Goal: Information Seeking & Learning: Check status

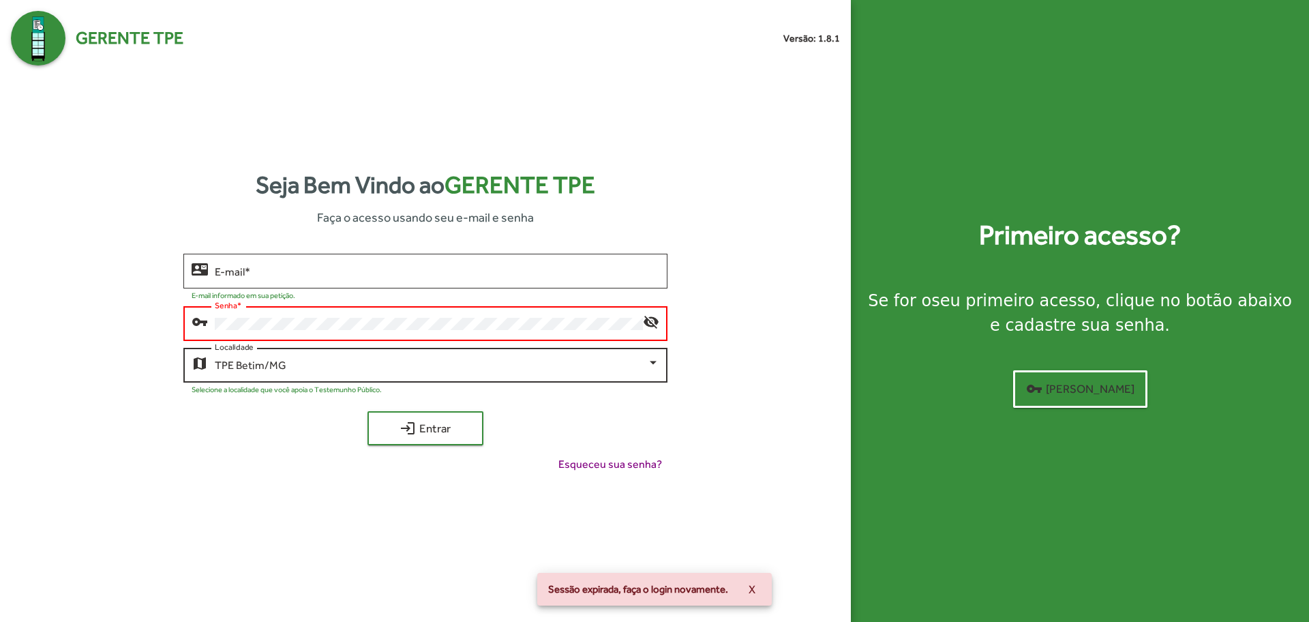
click at [364, 366] on div "TPE Betim/MG" at bounding box center [431, 365] width 432 height 12
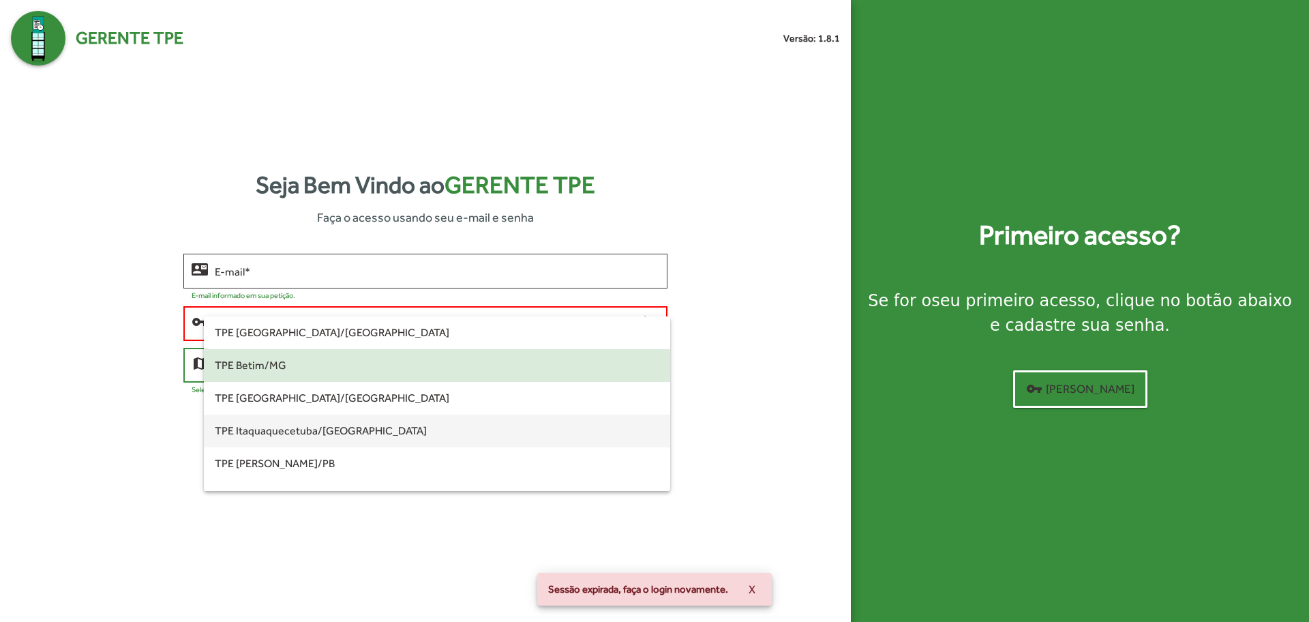
scroll to position [256, 0]
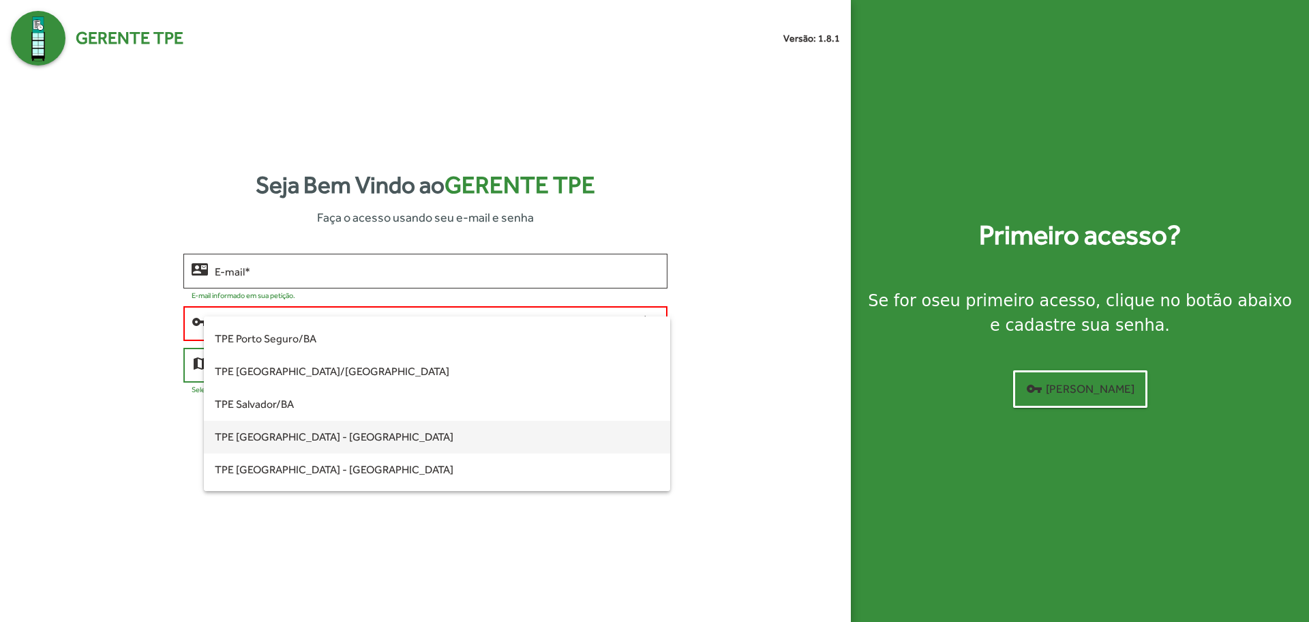
click at [350, 438] on span "TPE [GEOGRAPHIC_DATA] - [GEOGRAPHIC_DATA]" at bounding box center [437, 437] width 444 height 33
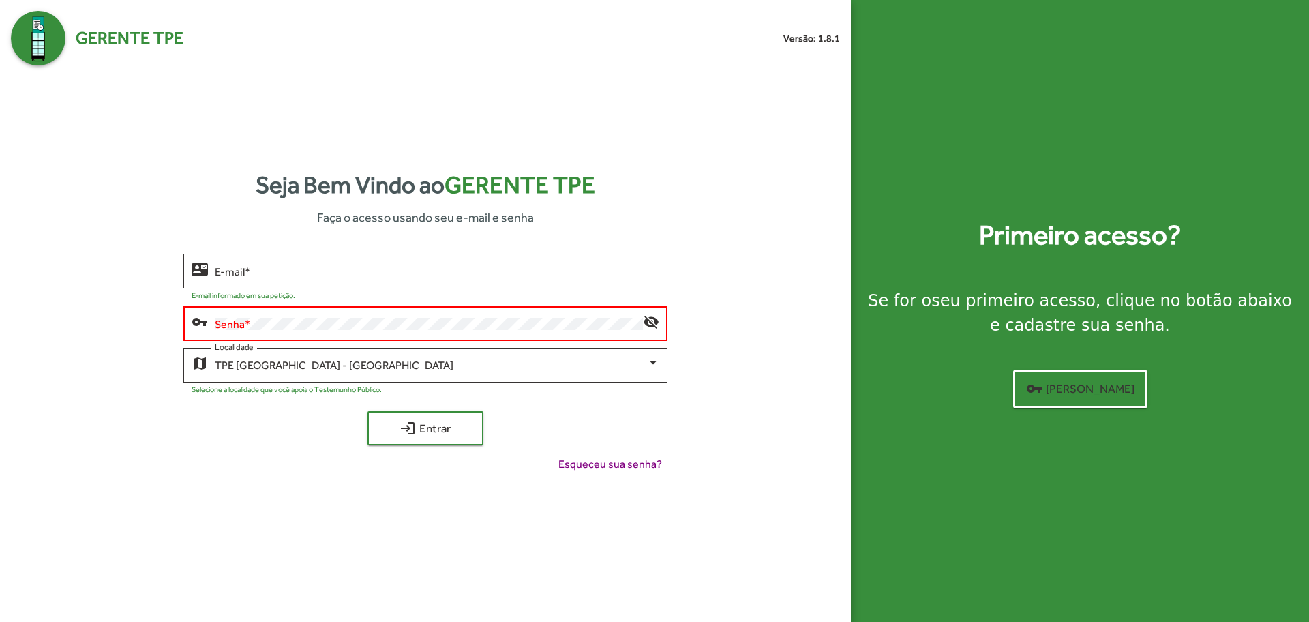
click at [368, 411] on button "login Entrar" at bounding box center [426, 428] width 116 height 34
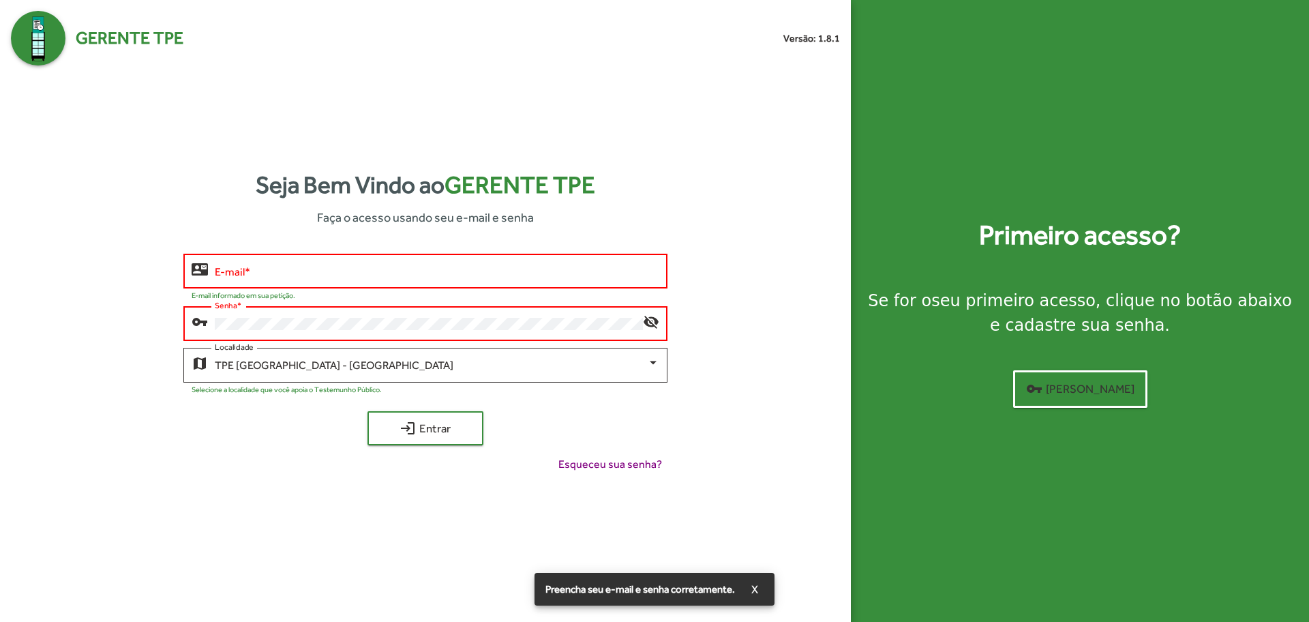
type input "**********"
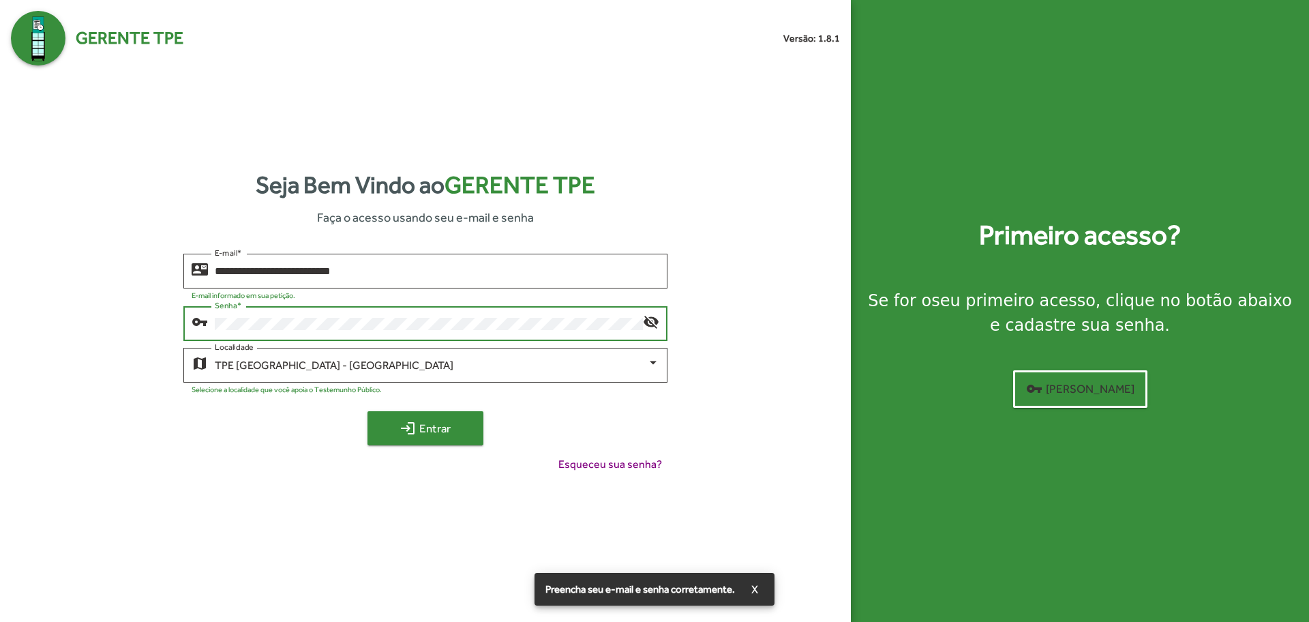
click at [458, 419] on span "login Entrar" at bounding box center [425, 428] width 91 height 25
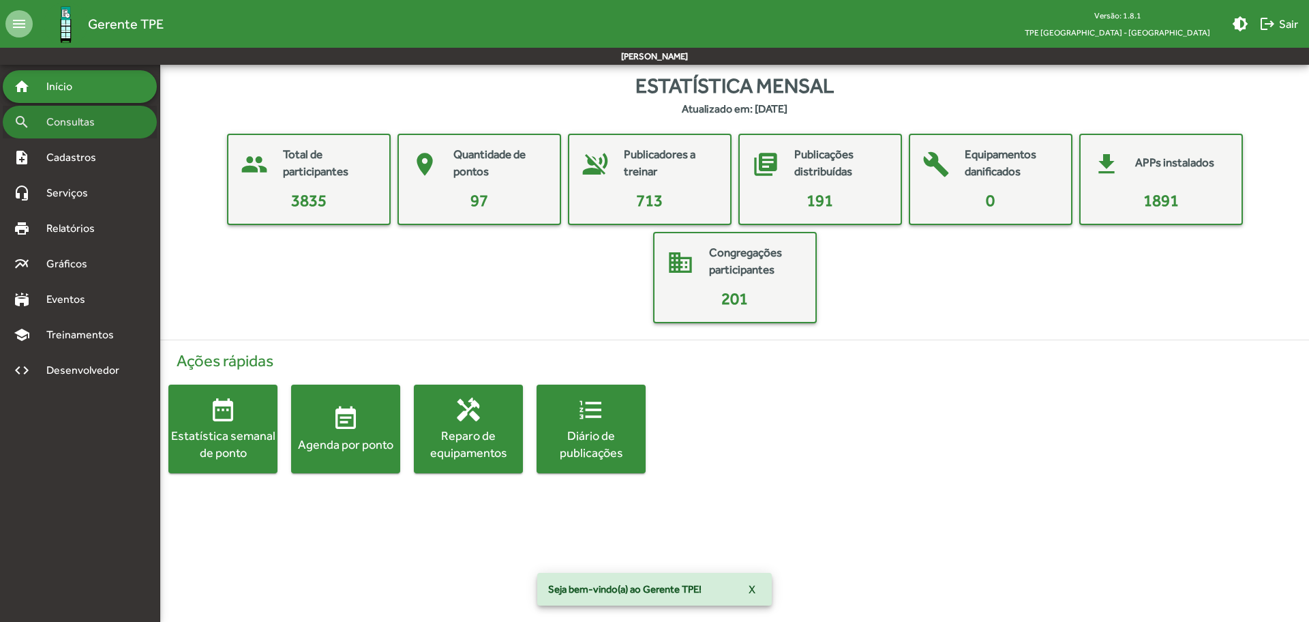
click at [87, 118] on span "Consultas" at bounding box center [75, 122] width 74 height 16
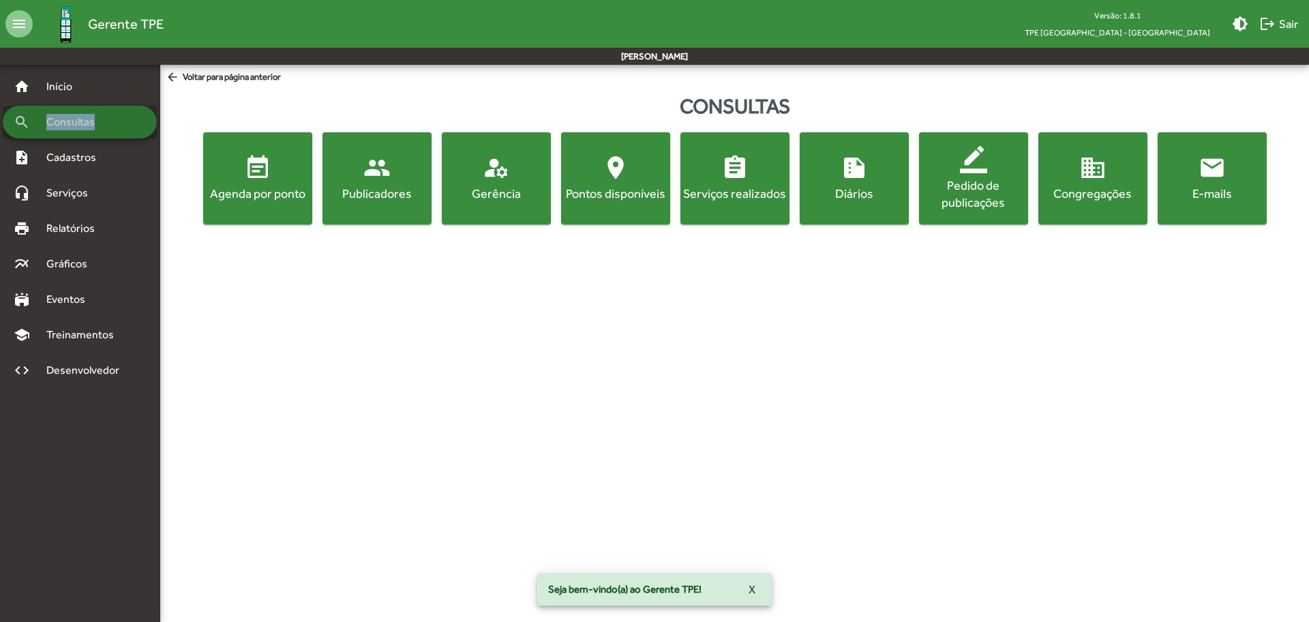
click at [87, 118] on span "Consultas" at bounding box center [75, 122] width 74 height 16
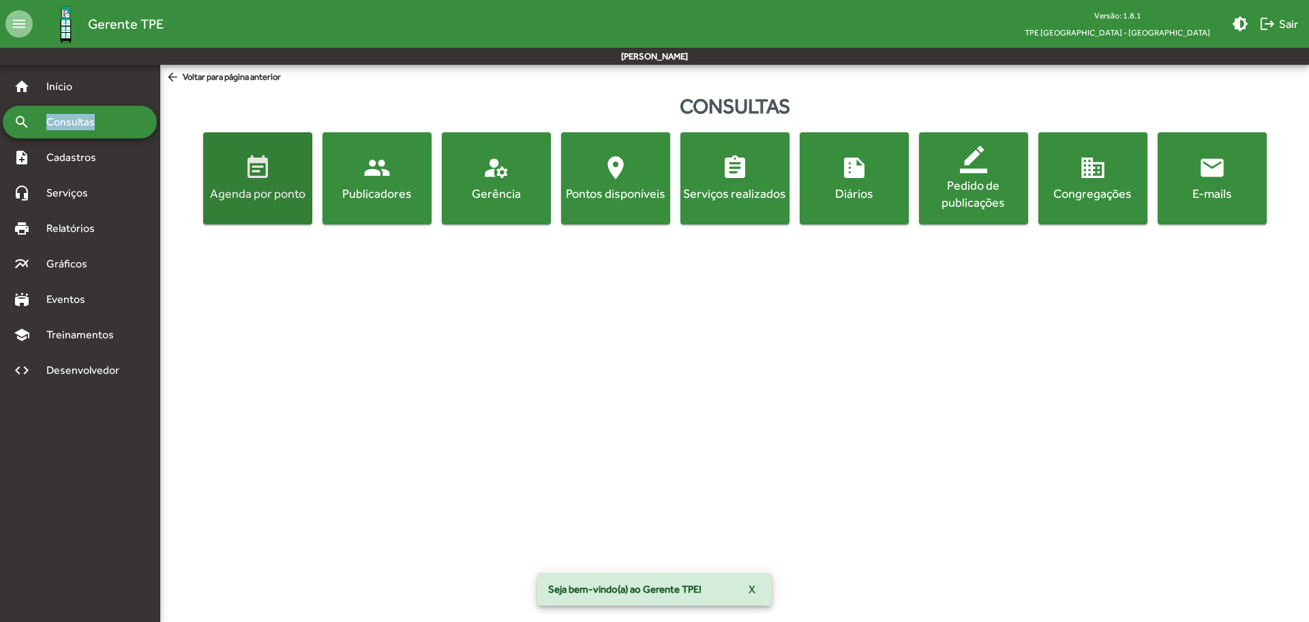
click at [261, 189] on div "Agenda por ponto" at bounding box center [258, 193] width 104 height 17
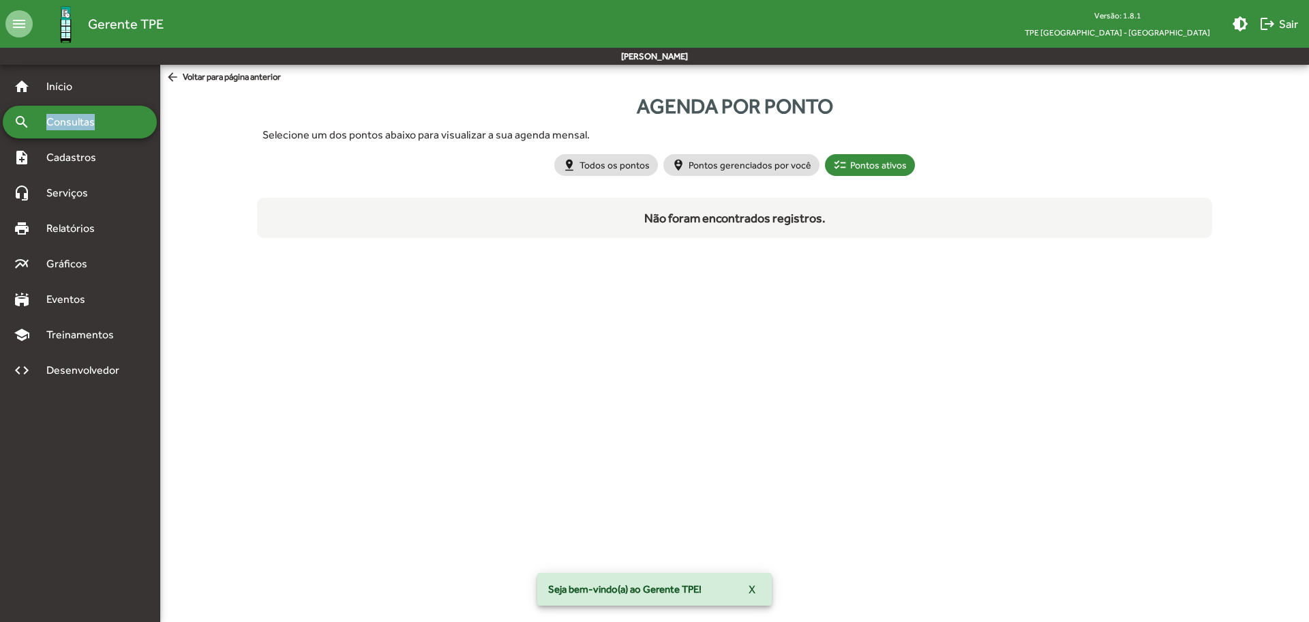
click at [261, 189] on app-gerente "menu Gerente TPE Versão: 1.8.1 TPE [GEOGRAPHIC_DATA] - Centro brightness_medium…" at bounding box center [654, 165] width 1309 height 200
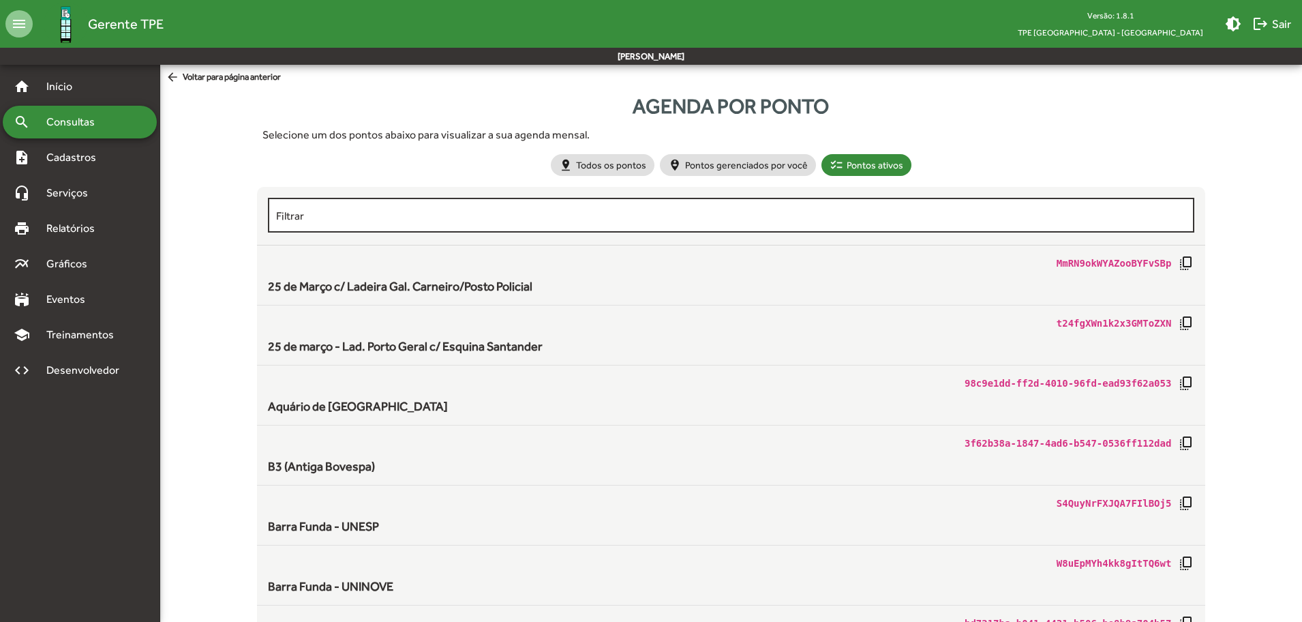
click at [333, 221] on input "Filtrar" at bounding box center [731, 215] width 911 height 12
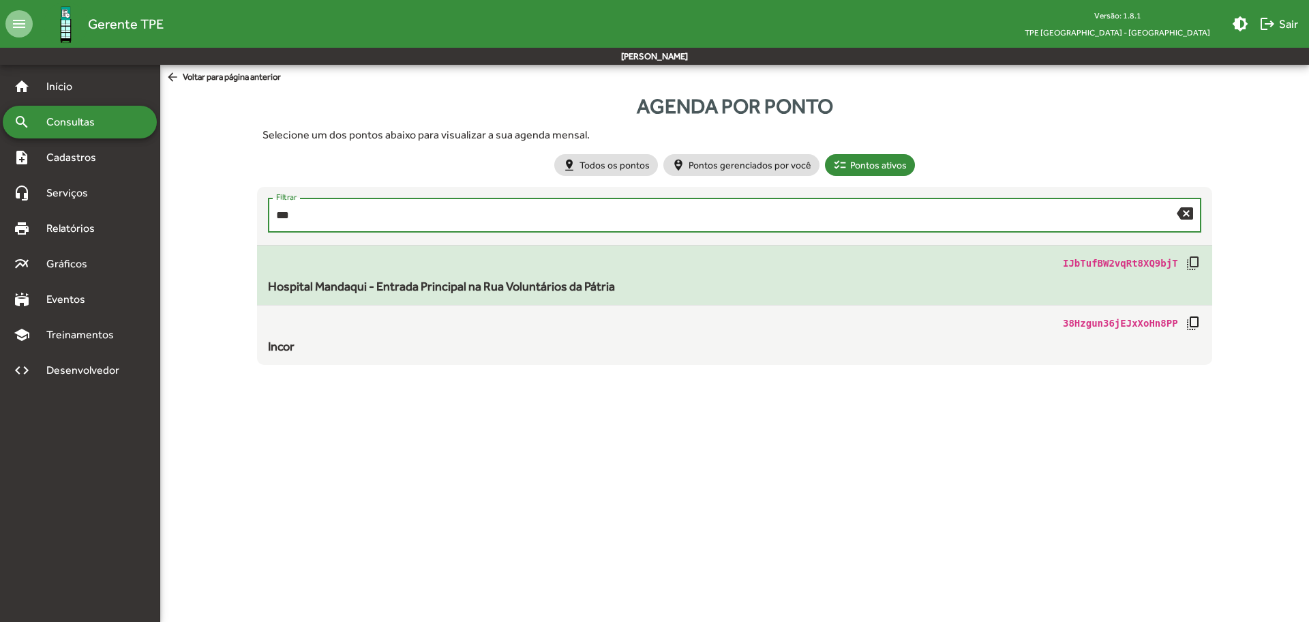
type input "***"
click at [365, 285] on span "Hospital Mandaqui - Entrada Principal na Rua Voluntários da Pátria" at bounding box center [441, 286] width 347 height 14
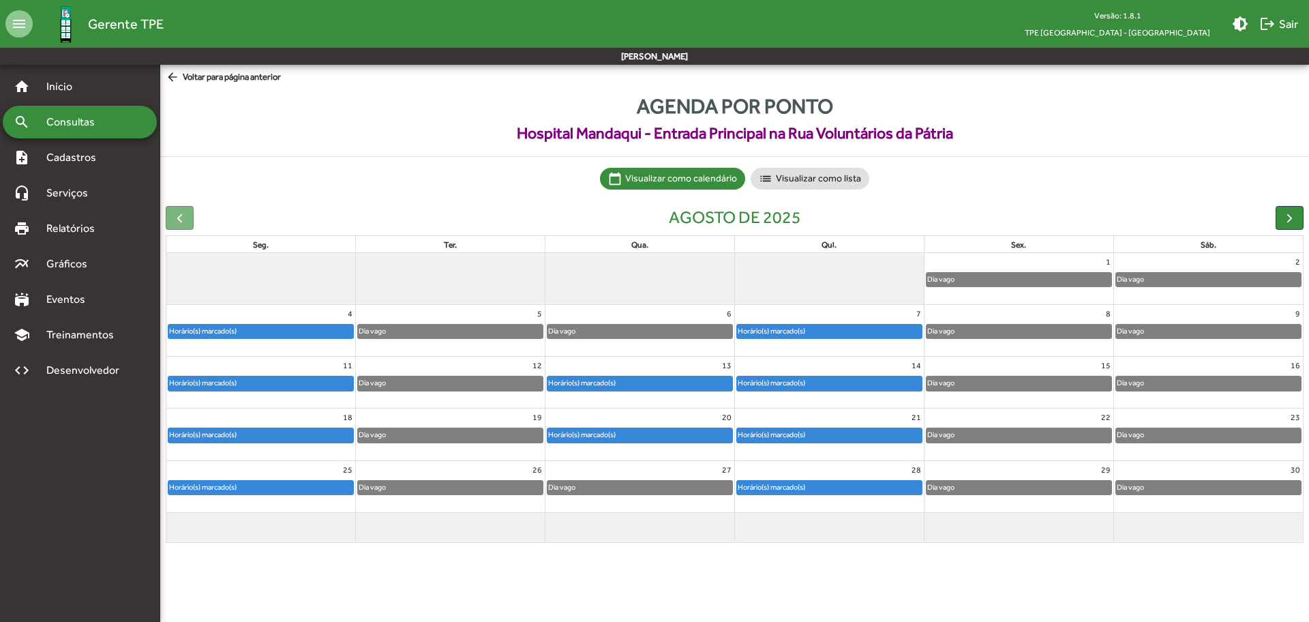
click at [215, 76] on span "arrow_back Voltar para página anterior" at bounding box center [223, 77] width 115 height 15
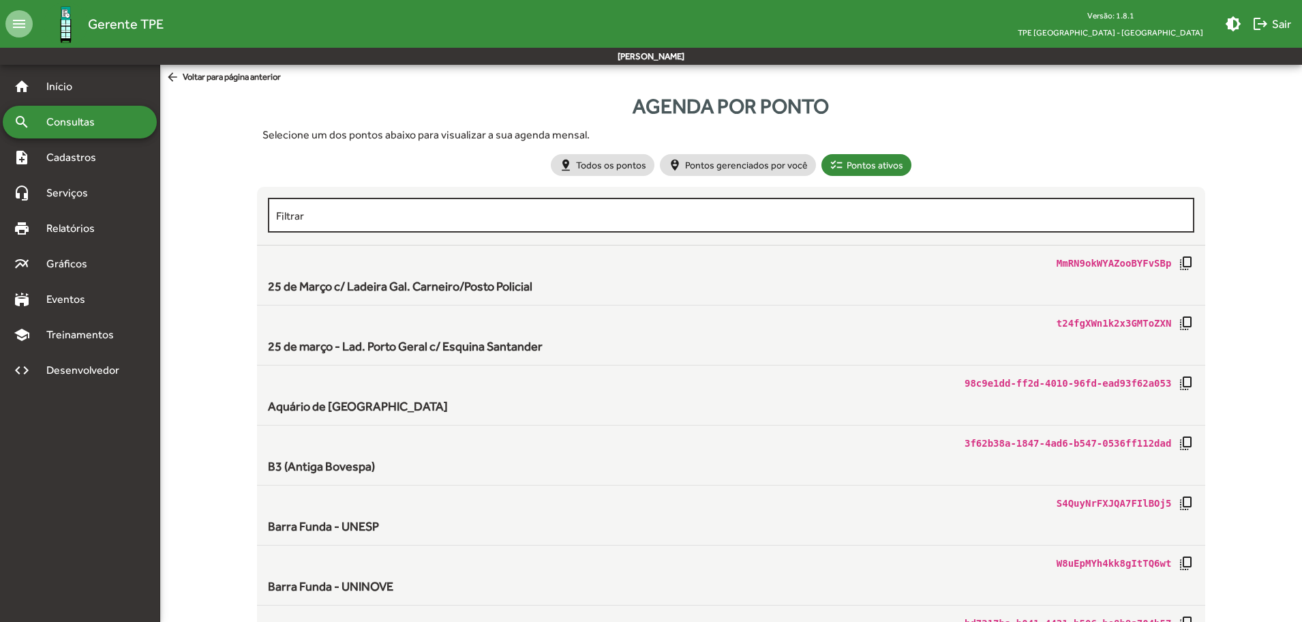
click at [735, 222] on div "Filtrar" at bounding box center [731, 214] width 911 height 38
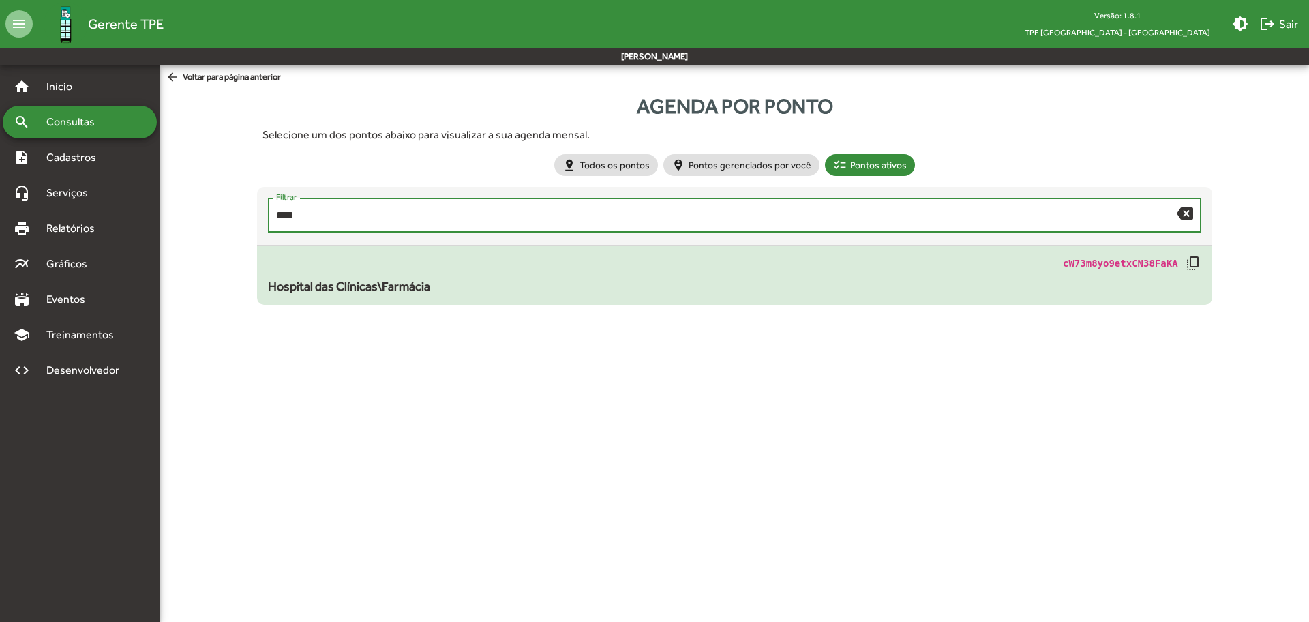
type input "****"
click at [704, 281] on div "Hospital das Clínicas\Farmácia" at bounding box center [734, 286] width 933 height 18
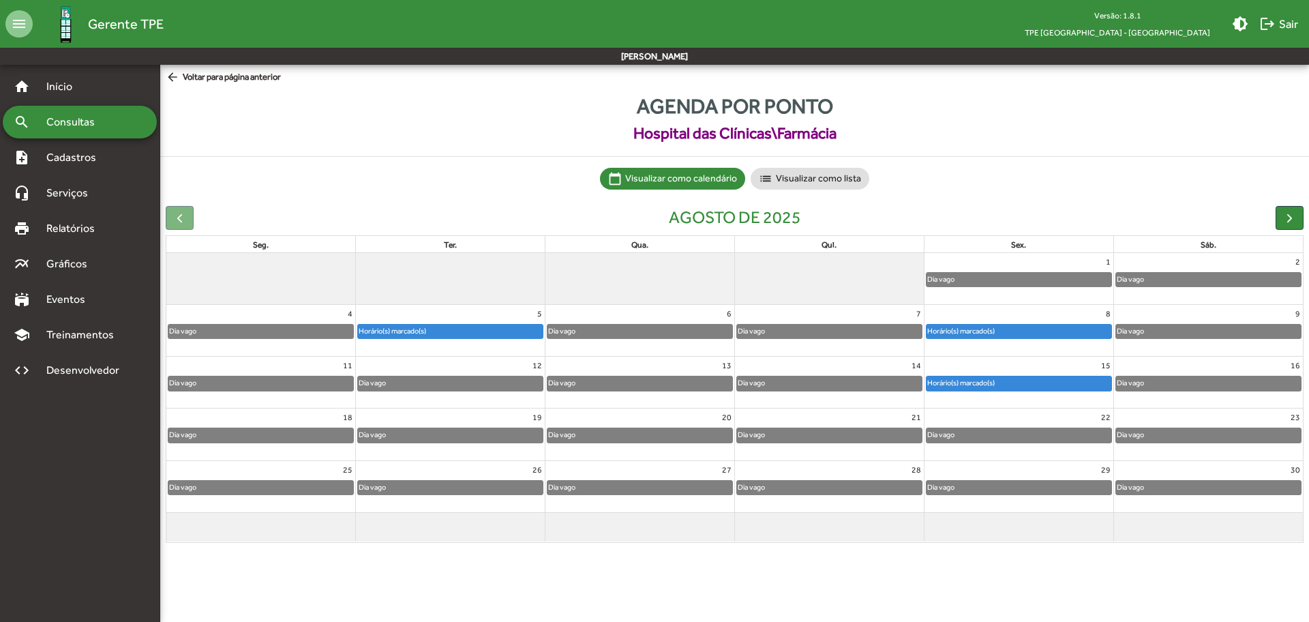
click at [210, 80] on span "arrow_back Voltar para página anterior" at bounding box center [223, 77] width 115 height 15
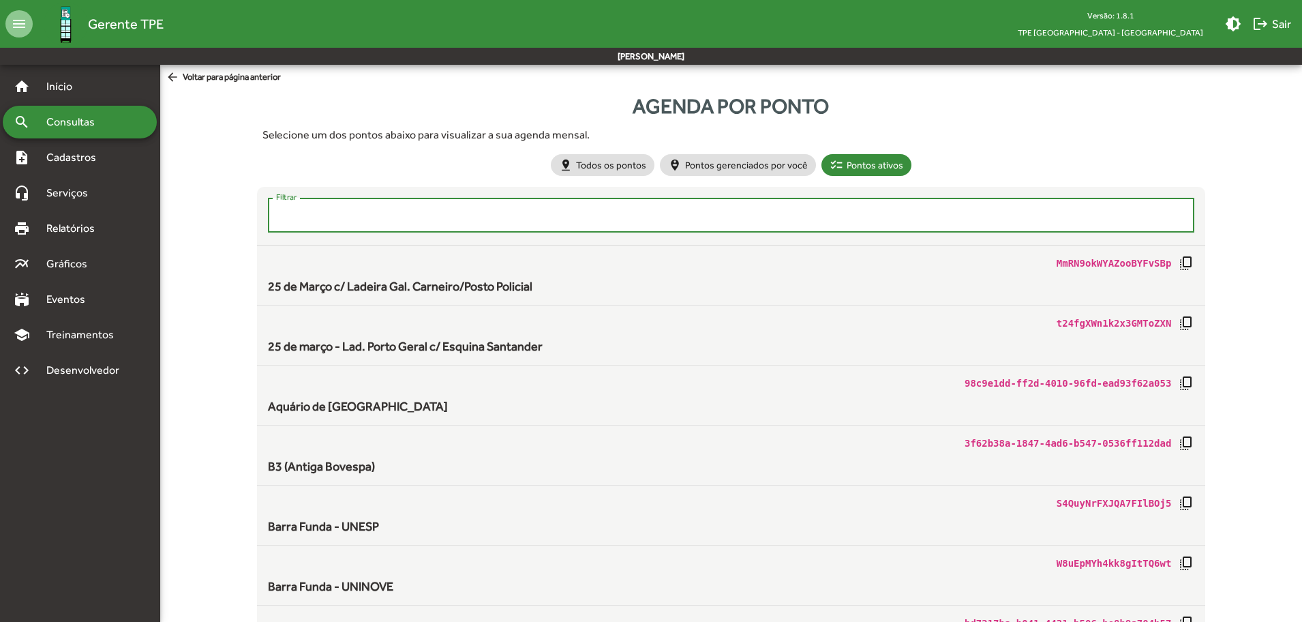
click at [308, 218] on input "Filtrar" at bounding box center [731, 215] width 911 height 12
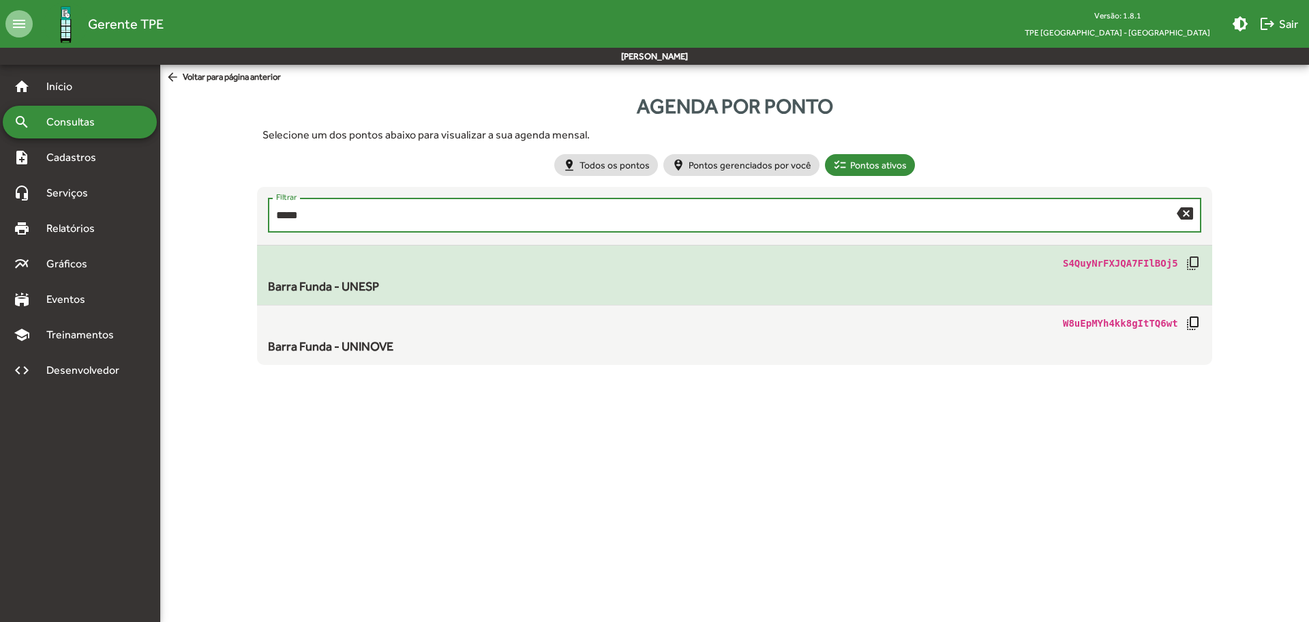
type input "*****"
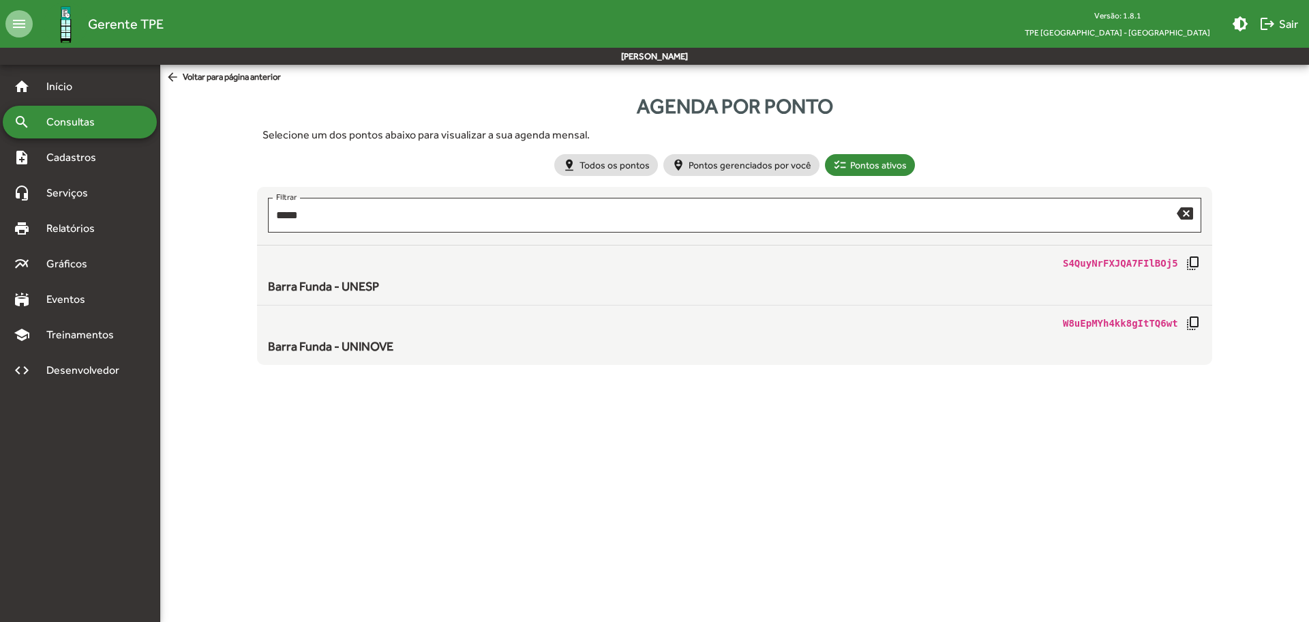
click at [337, 275] on div "S4QuyNrFXJQA7FIlBOj5 copy_all Barra Funda - UNESP" at bounding box center [734, 275] width 933 height 40
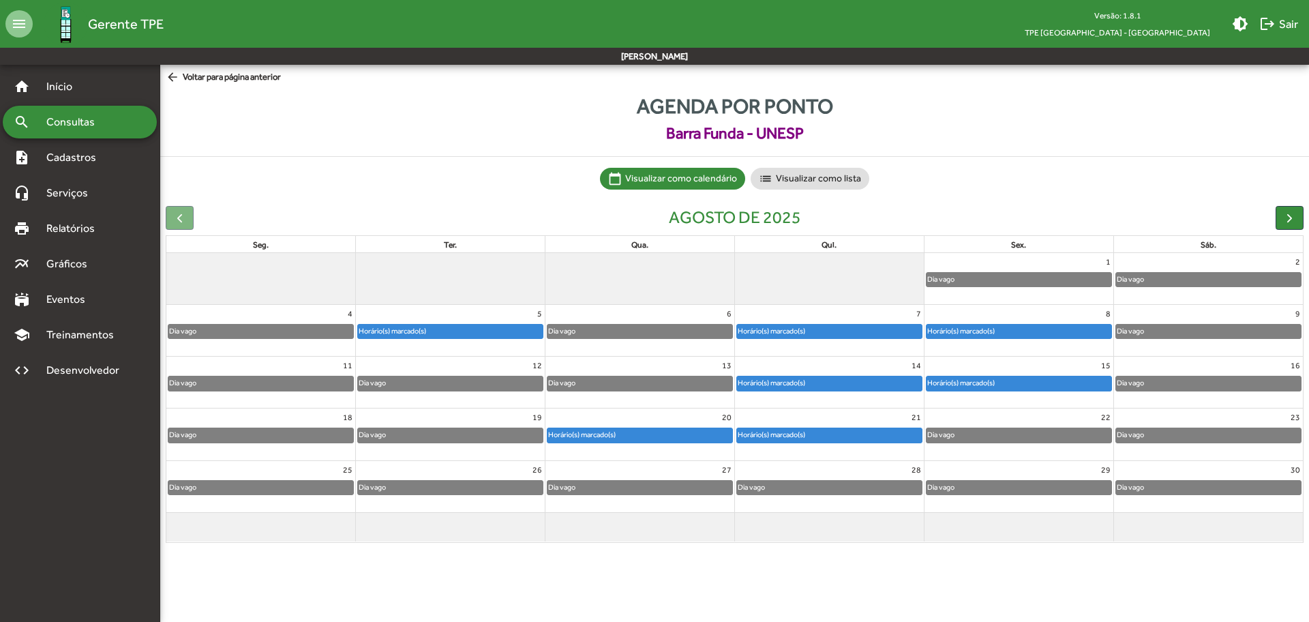
click at [269, 76] on span "arrow_back Voltar para página anterior" at bounding box center [223, 77] width 115 height 15
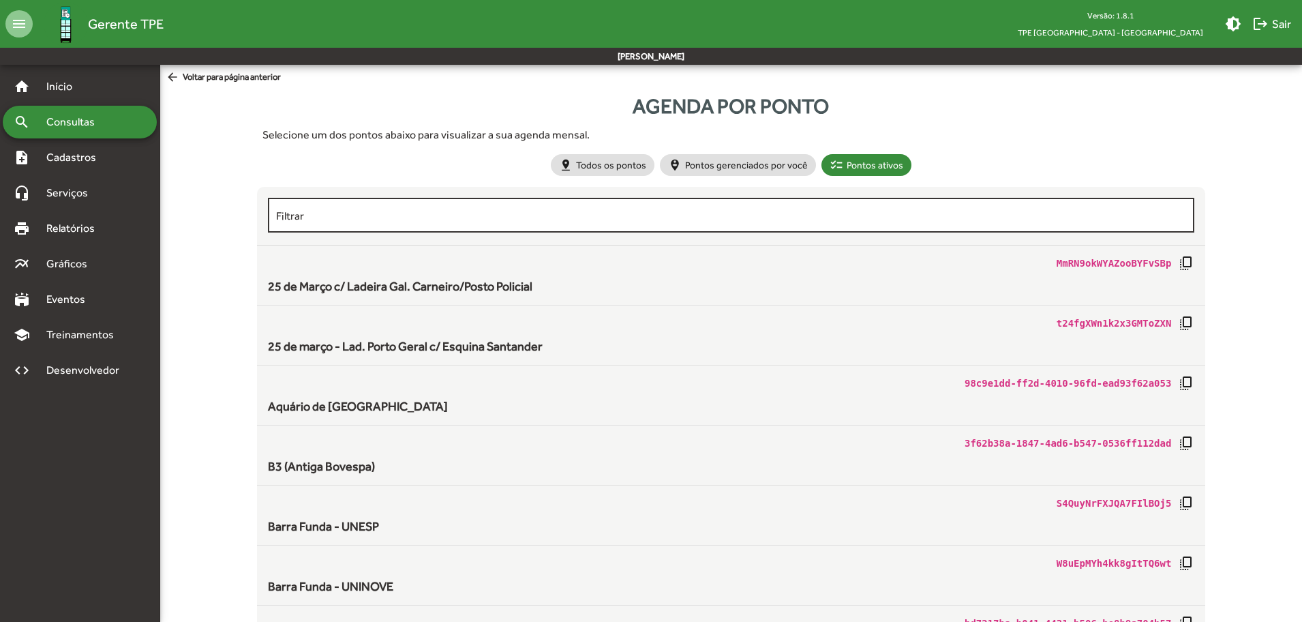
click at [344, 221] on input "Filtrar" at bounding box center [731, 215] width 911 height 12
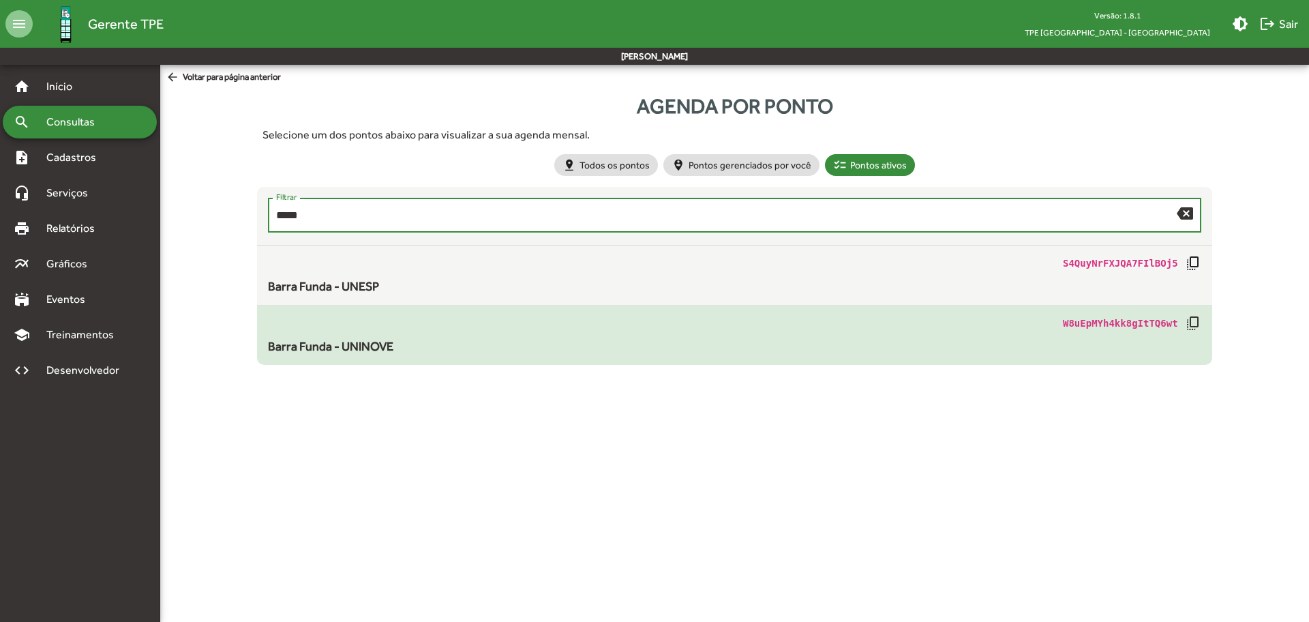
type input "*****"
click at [360, 339] on span "Barra Funda - UNINOVE" at bounding box center [330, 346] width 125 height 14
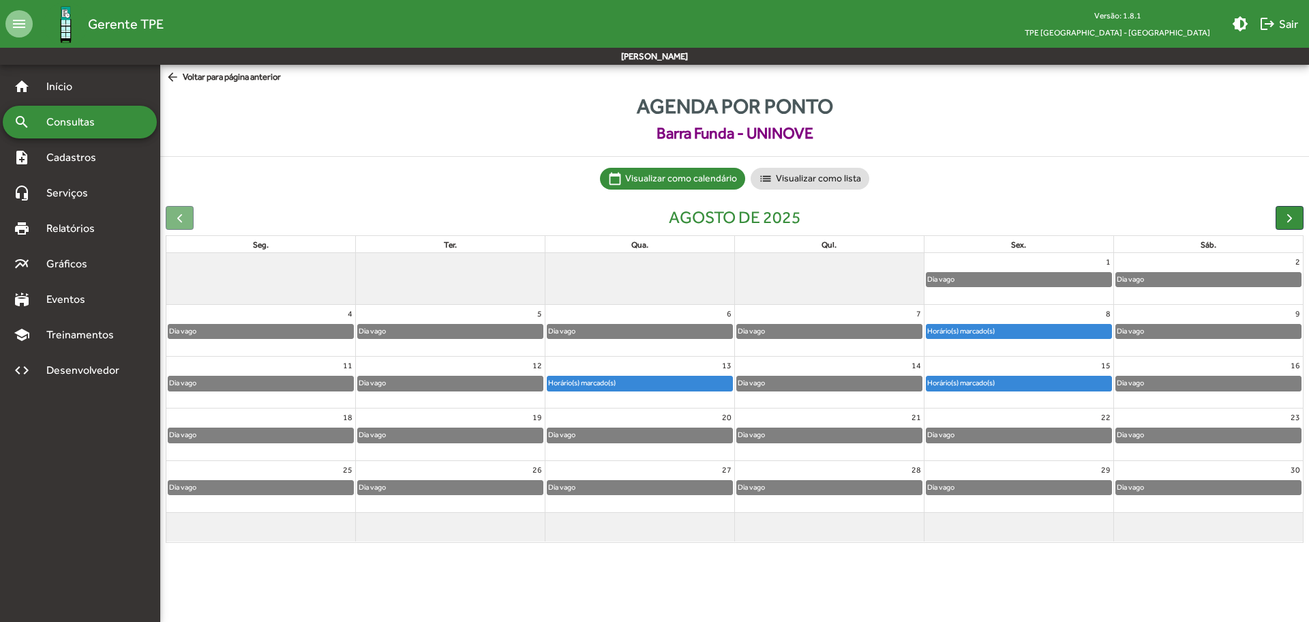
click at [206, 74] on span "arrow_back Voltar para página anterior" at bounding box center [223, 77] width 115 height 15
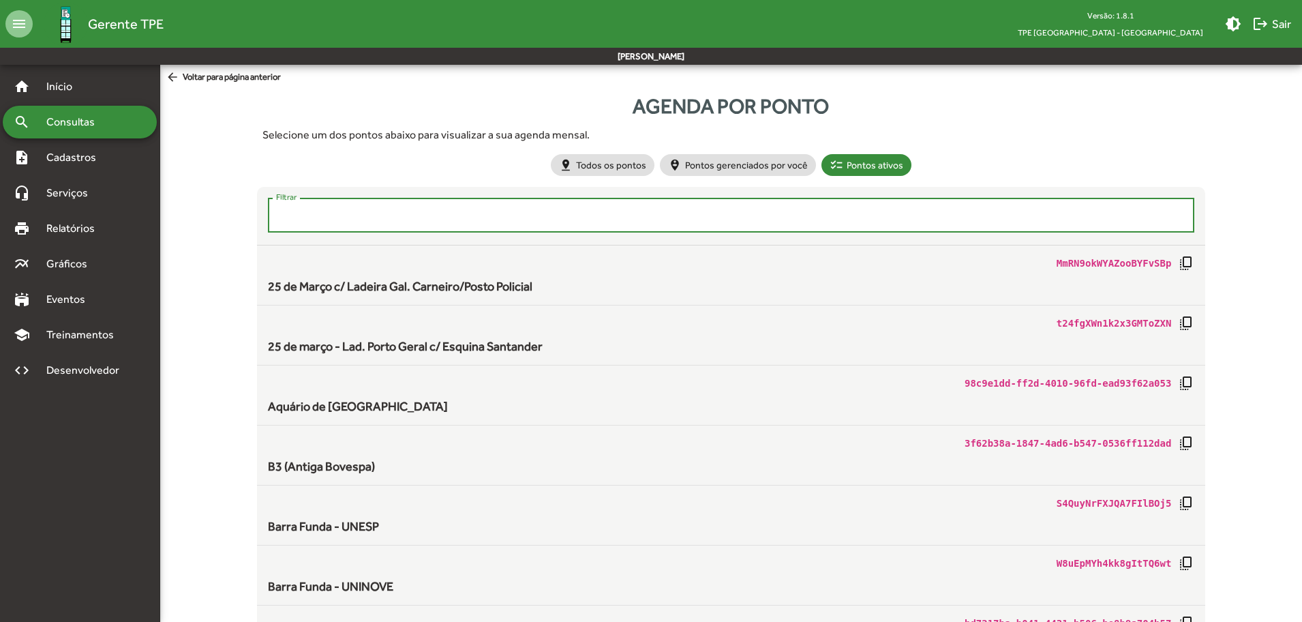
click at [304, 215] on input "Filtrar" at bounding box center [731, 215] width 911 height 12
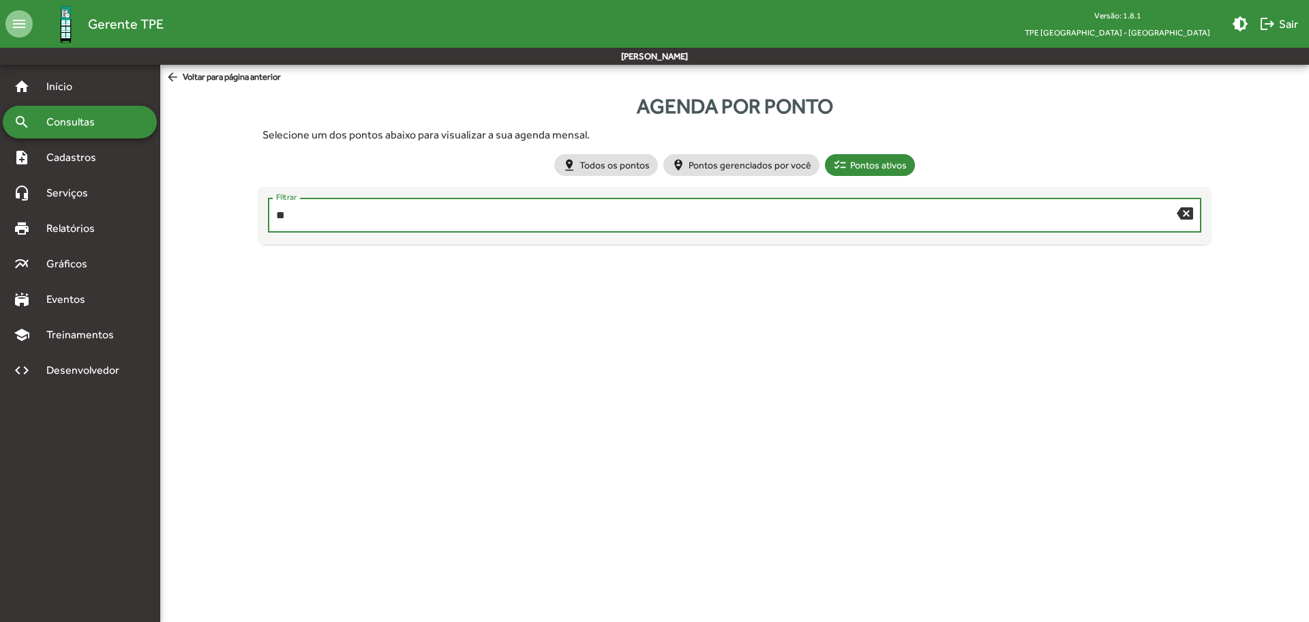
type input "*"
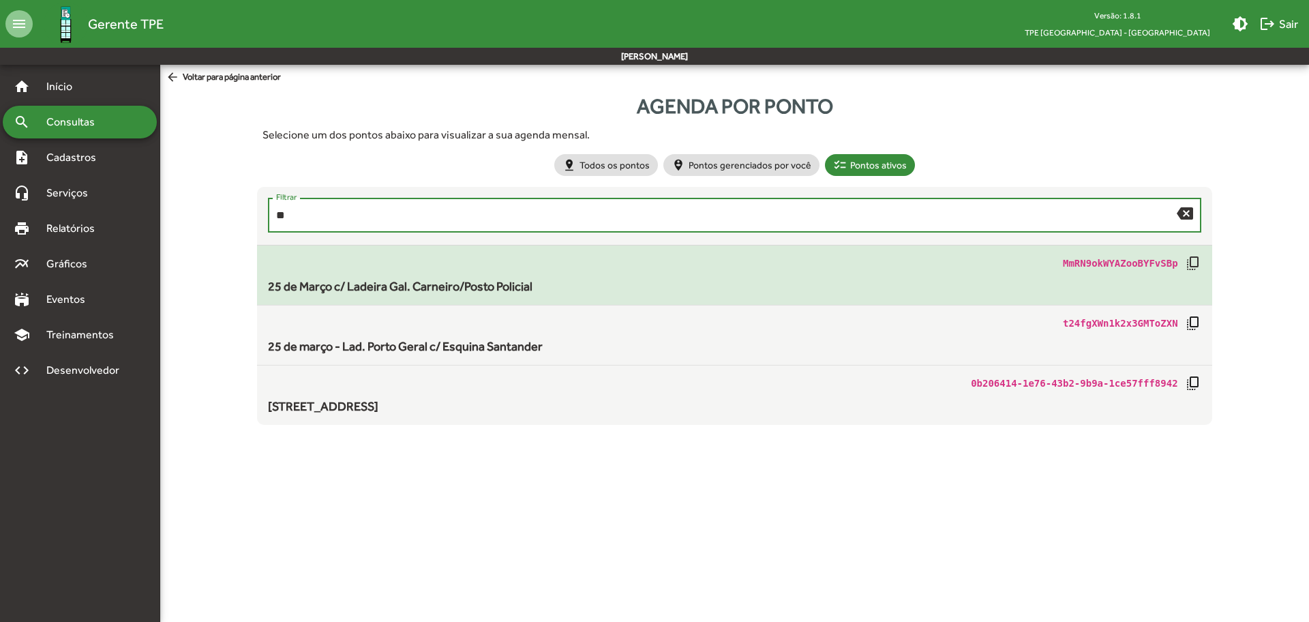
type input "**"
click at [463, 297] on mat-list-item "MmRN9okWYAZooBYFvSBp copy_all [DATE] c/ Ladeira Gal. Carneiro/Posto Policial" at bounding box center [734, 275] width 955 height 60
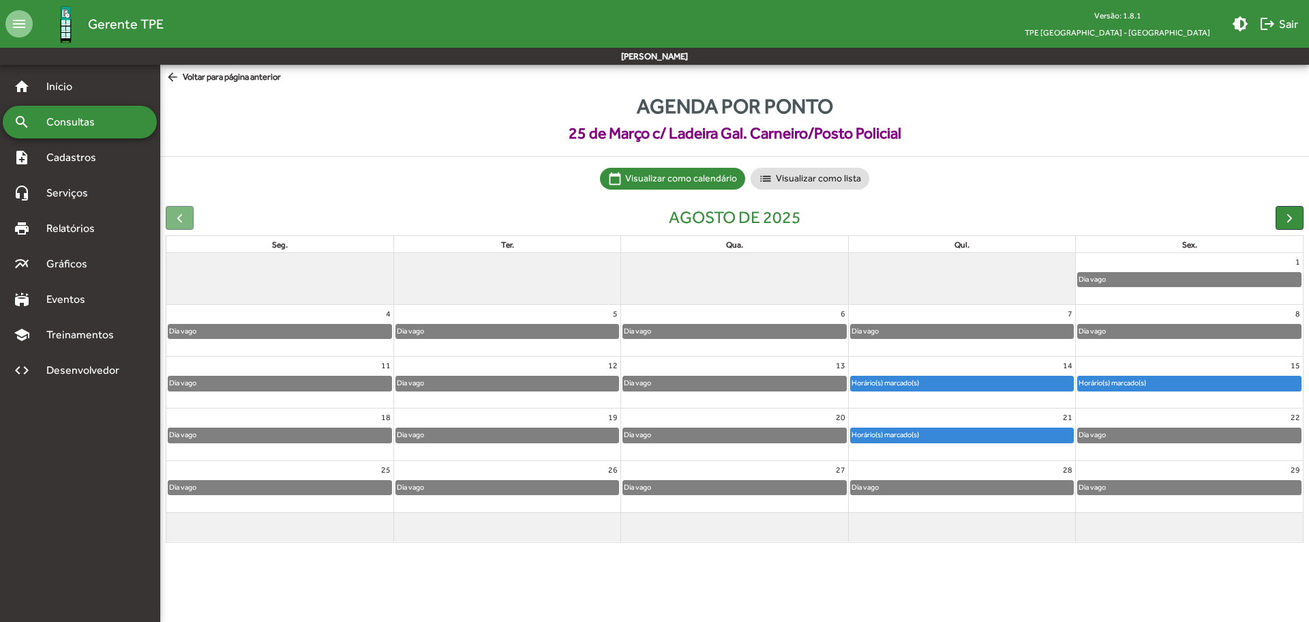
click at [218, 82] on span "arrow_back Voltar para página anterior" at bounding box center [223, 77] width 115 height 15
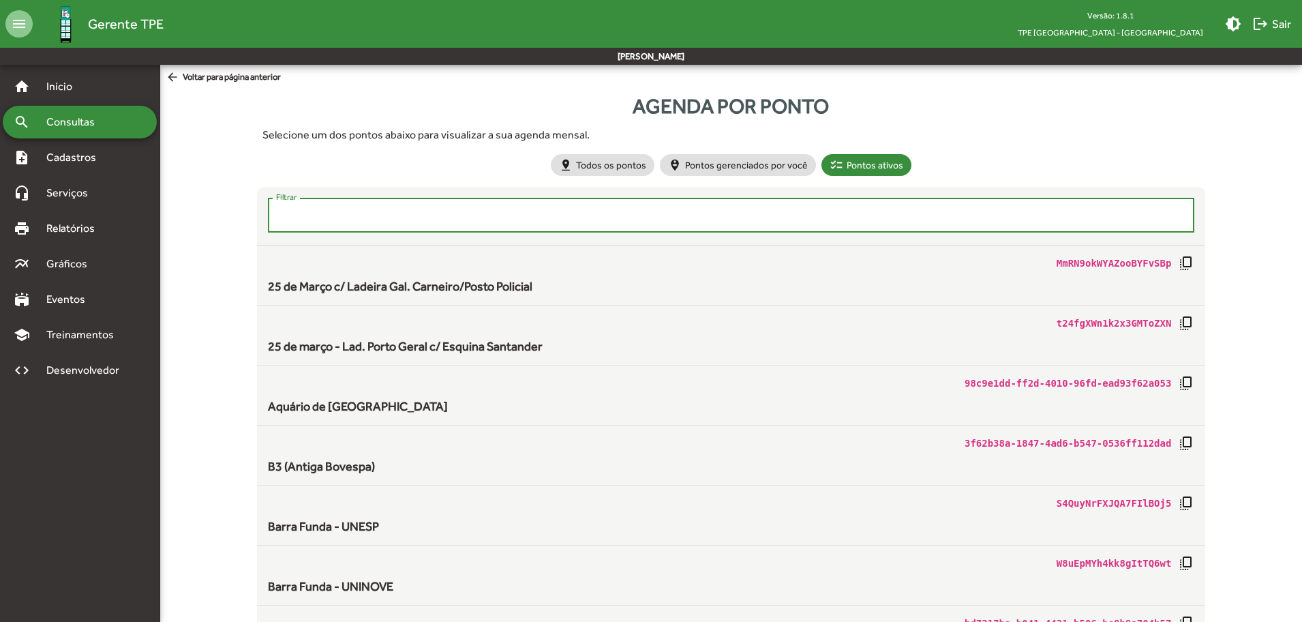
click at [330, 218] on input "Filtrar" at bounding box center [731, 215] width 911 height 12
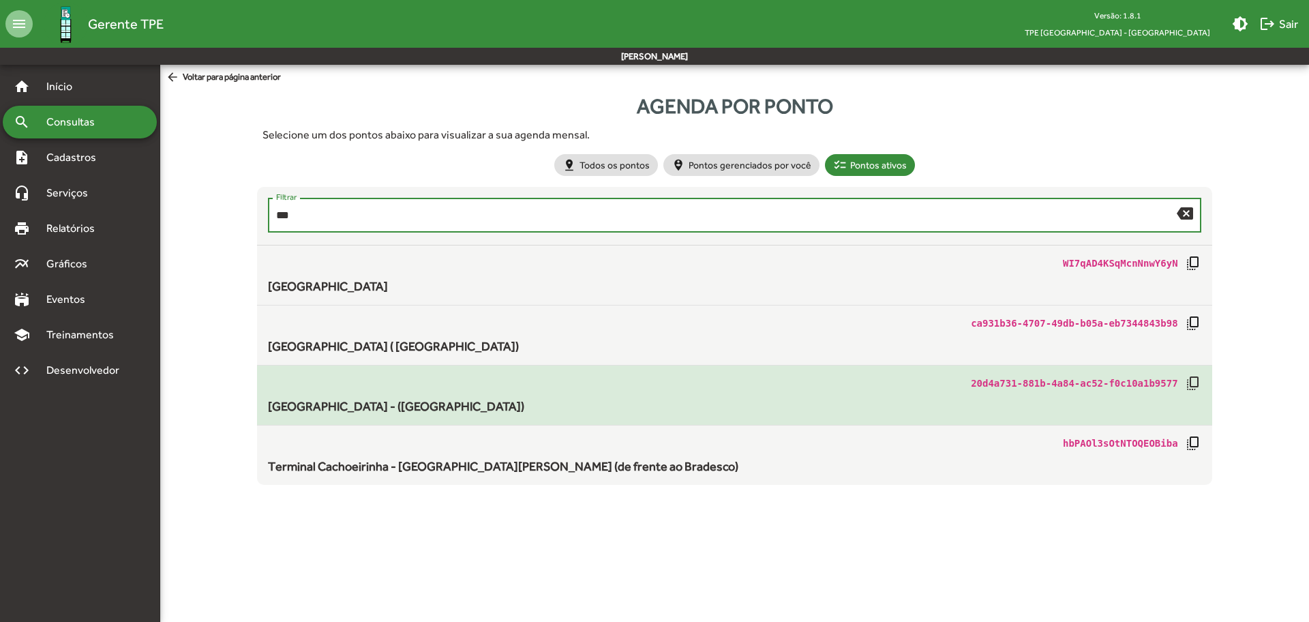
type input "***"
click at [417, 408] on div "[GEOGRAPHIC_DATA] - ([GEOGRAPHIC_DATA])" at bounding box center [734, 406] width 933 height 18
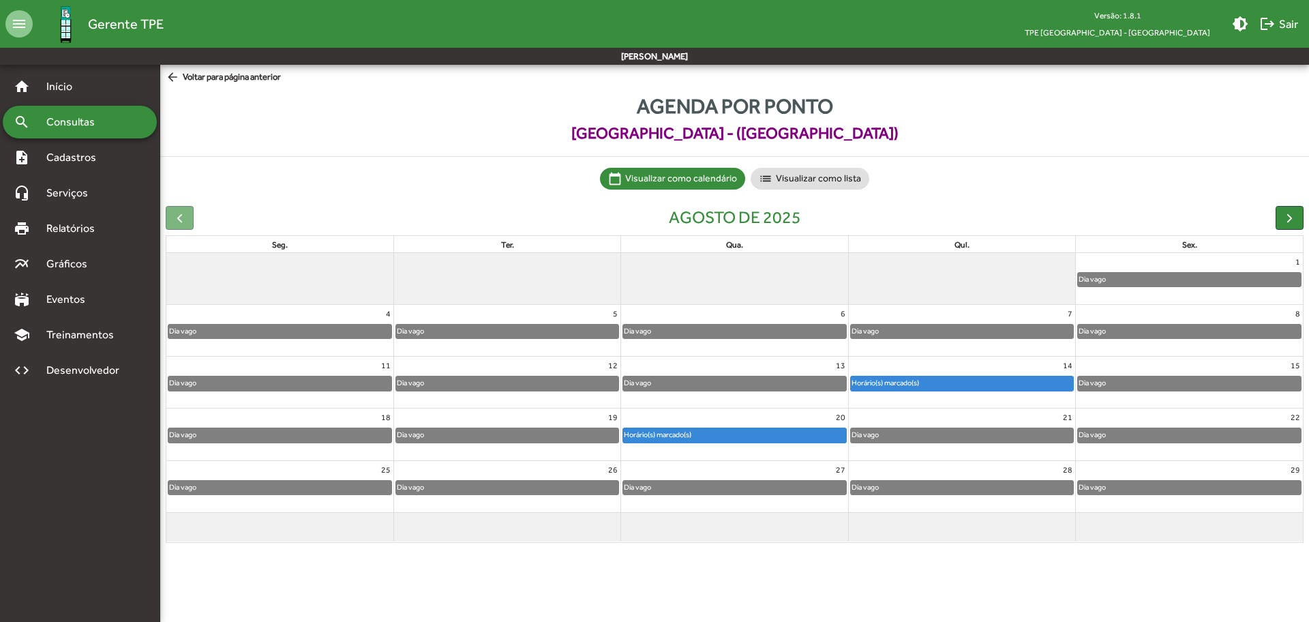
click at [221, 78] on span "arrow_back Voltar para página anterior" at bounding box center [223, 77] width 115 height 15
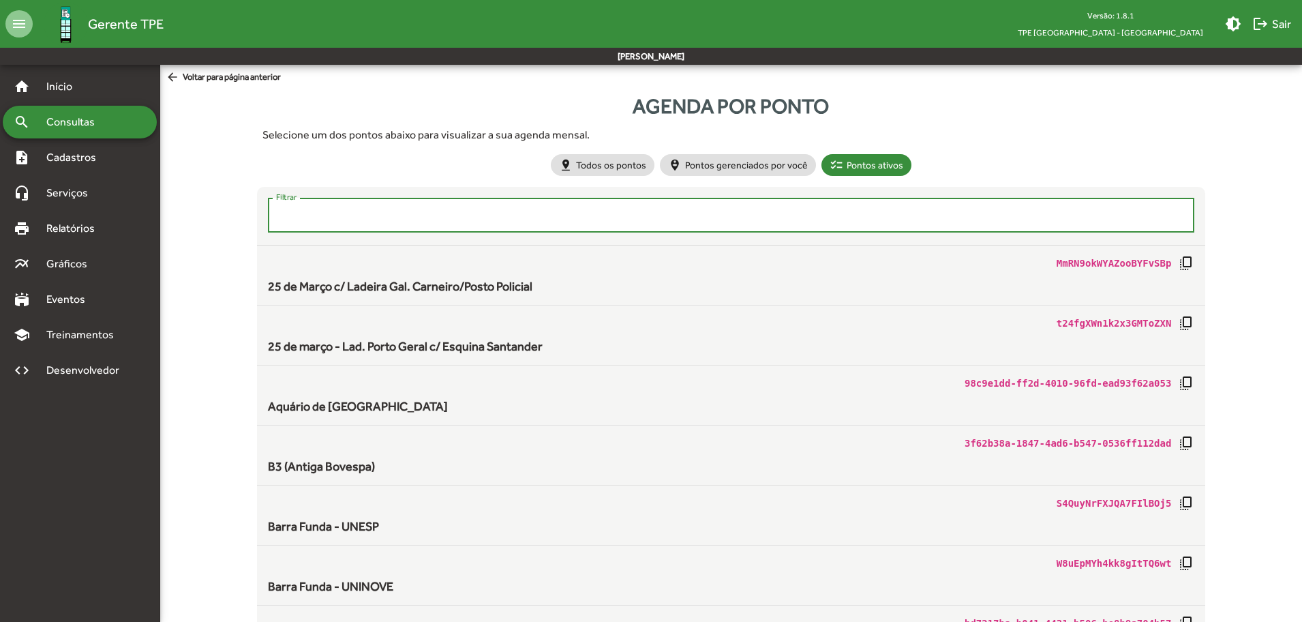
click at [308, 213] on input "Filtrar" at bounding box center [731, 215] width 911 height 12
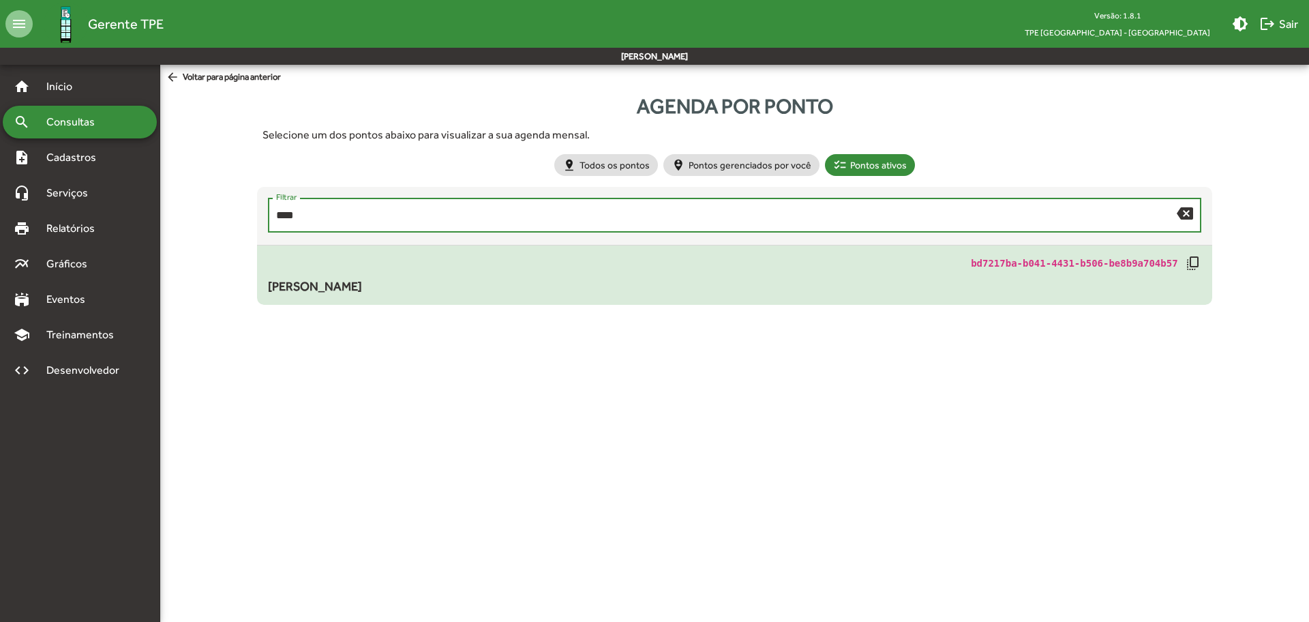
type input "****"
click at [327, 282] on span "[PERSON_NAME]" at bounding box center [315, 286] width 94 height 14
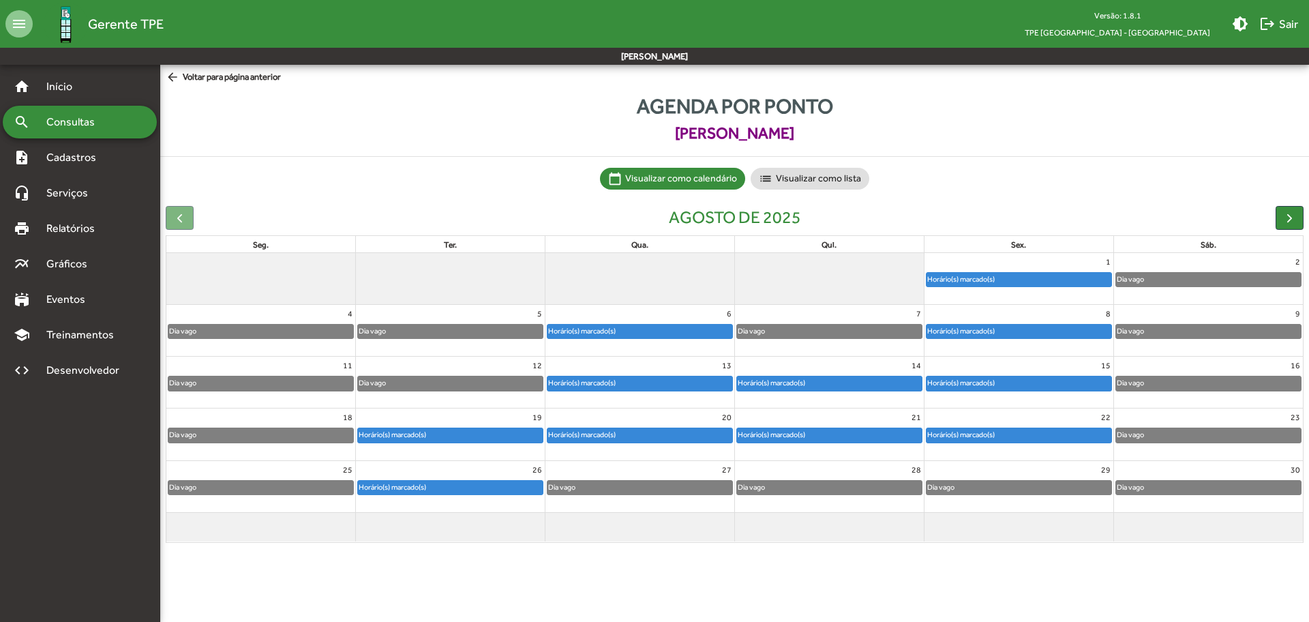
click at [966, 437] on div "Horário(s) marcado(s)" at bounding box center [961, 434] width 69 height 13
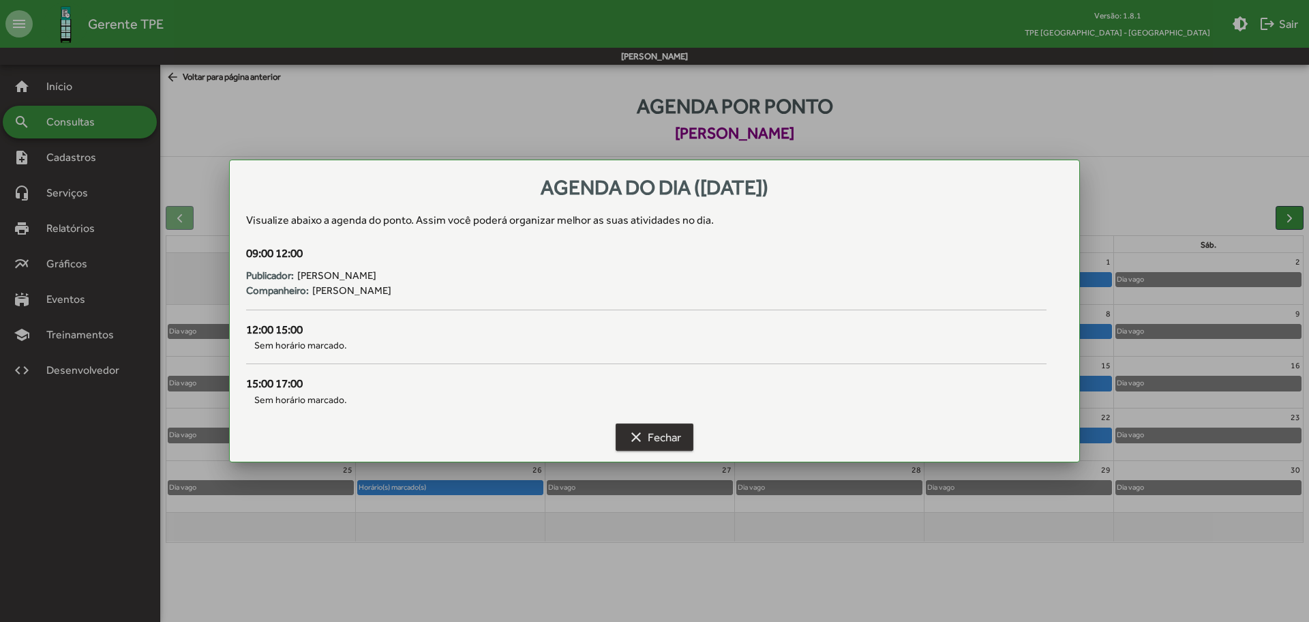
click at [657, 429] on span "clear Fechar" at bounding box center [654, 437] width 53 height 25
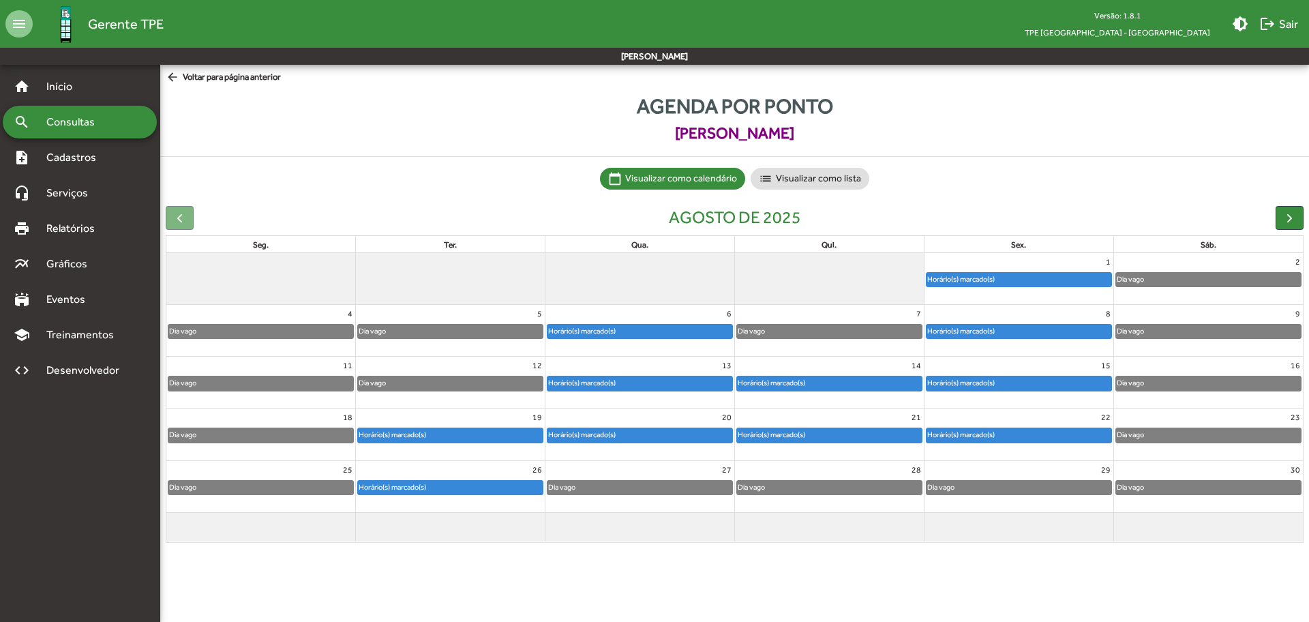
click at [243, 77] on span "arrow_back Voltar para página anterior" at bounding box center [223, 77] width 115 height 15
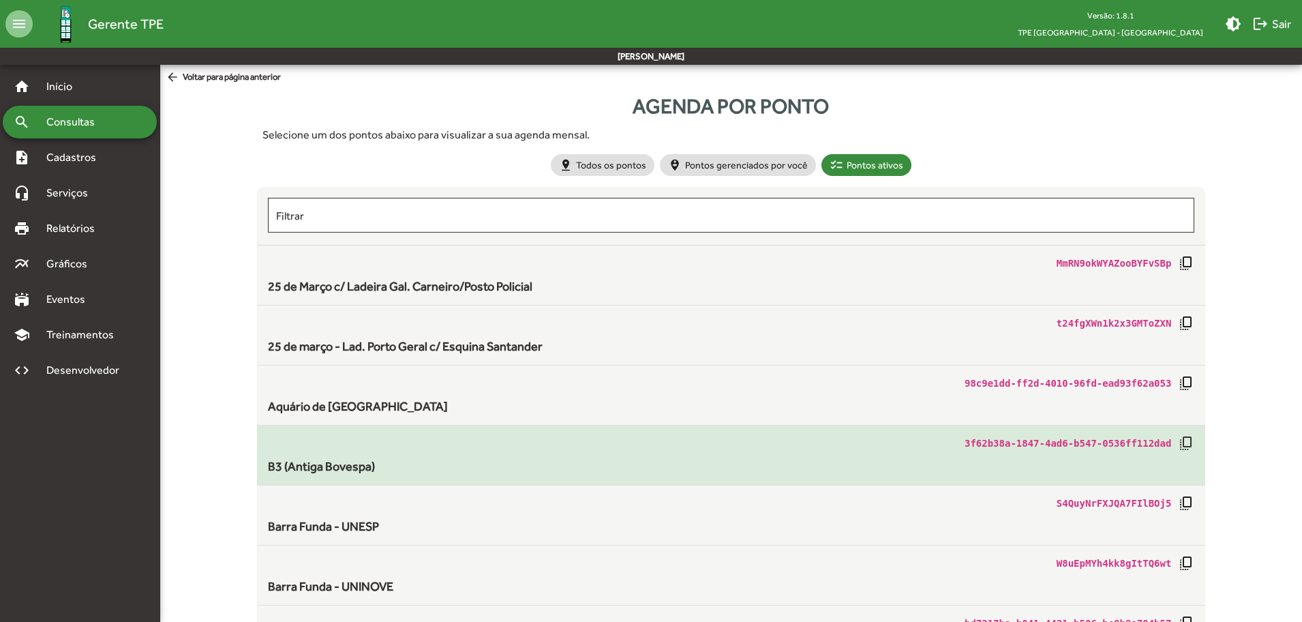
click at [364, 467] on span "B3 (Antiga Bovespa)" at bounding box center [321, 466] width 107 height 14
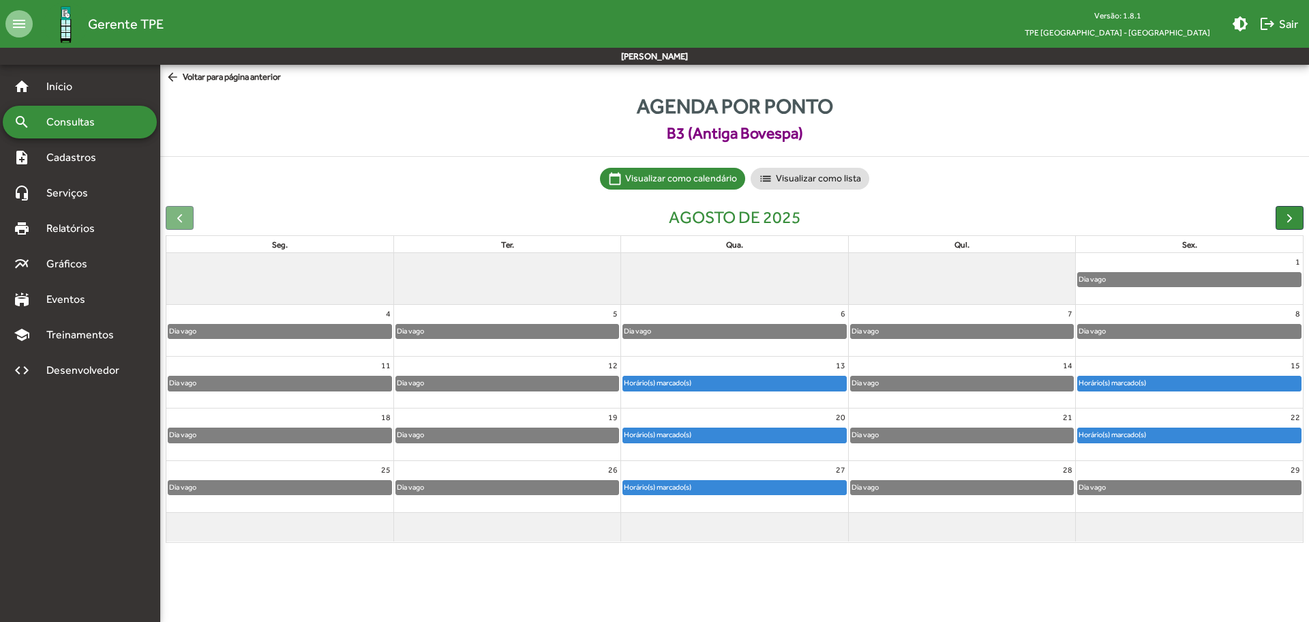
click at [1206, 443] on div at bounding box center [1189, 443] width 227 height 1
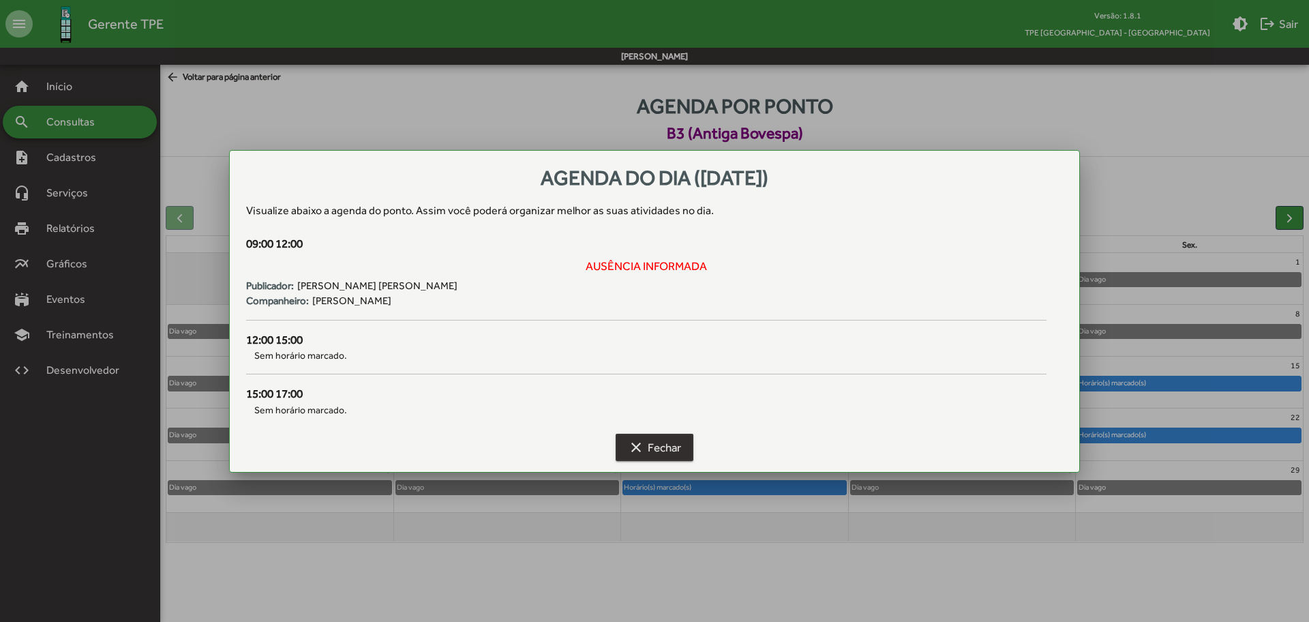
click at [645, 454] on span "clear Fechar" at bounding box center [654, 447] width 53 height 25
